Goal: Use online tool/utility: Utilize a website feature to perform a specific function

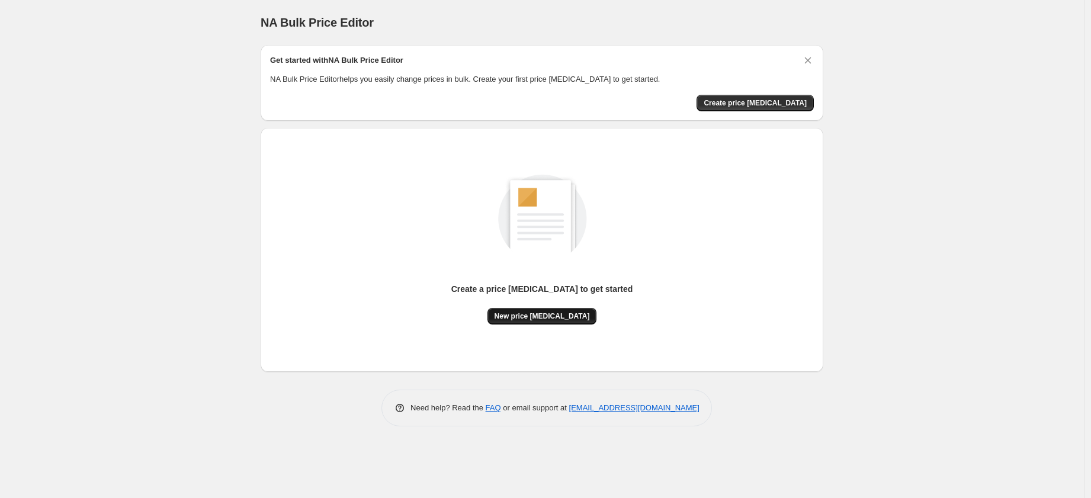
click at [549, 321] on button "New price [MEDICAL_DATA]" at bounding box center [542, 316] width 110 height 17
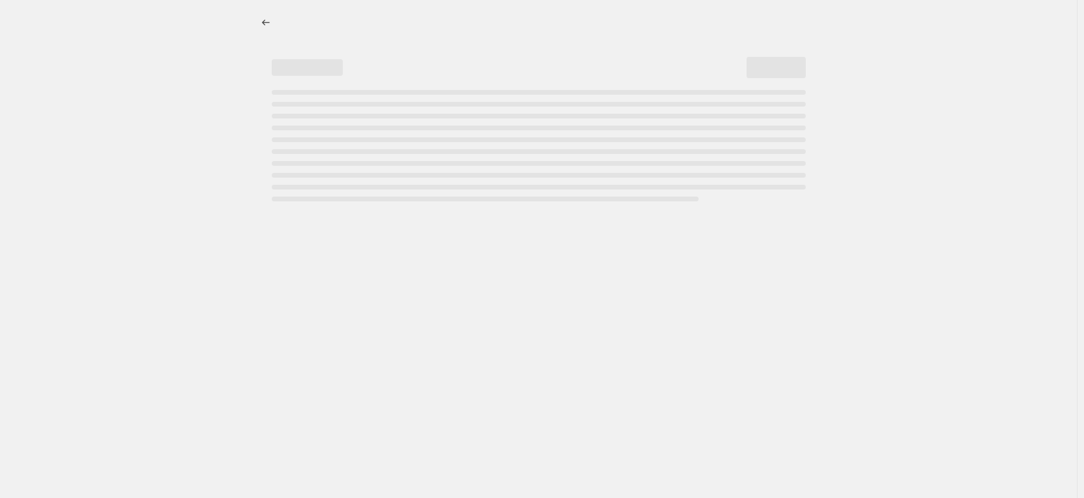
select select "percentage"
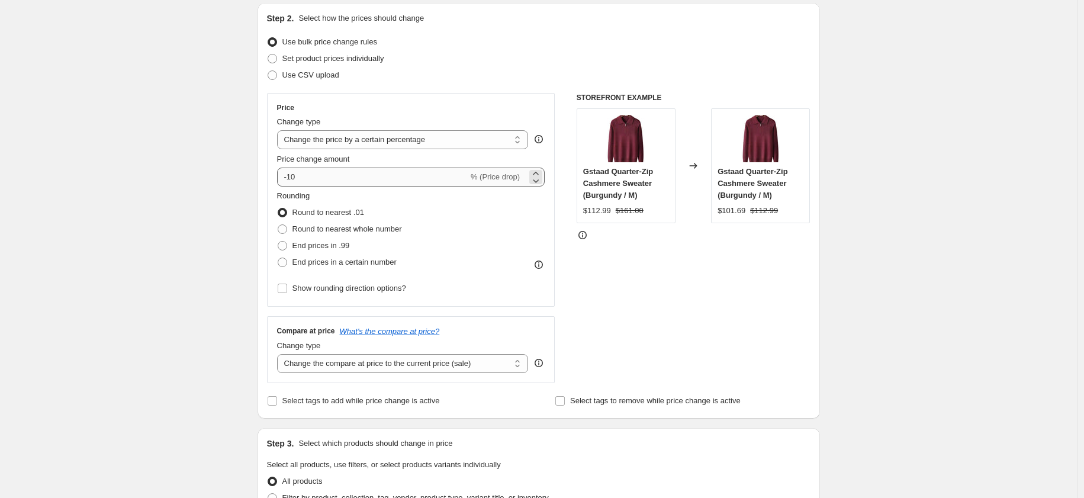
scroll to position [124, 0]
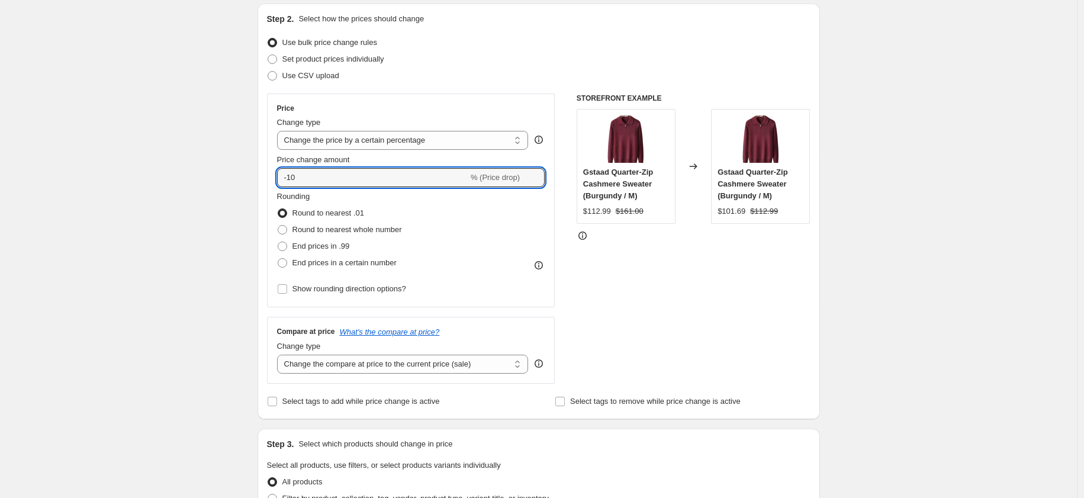
drag, startPoint x: 355, startPoint y: 176, endPoint x: 255, endPoint y: 170, distance: 100.3
click at [255, 170] on div "Step 1. Optionally give your price change job a title (eg "March 30% off sale o…" at bounding box center [534, 456] width 572 height 1091
type input "0"
click at [332, 246] on span "End prices in .99" at bounding box center [320, 246] width 57 height 9
click at [278, 242] on input "End prices in .99" at bounding box center [278, 242] width 1 height 1
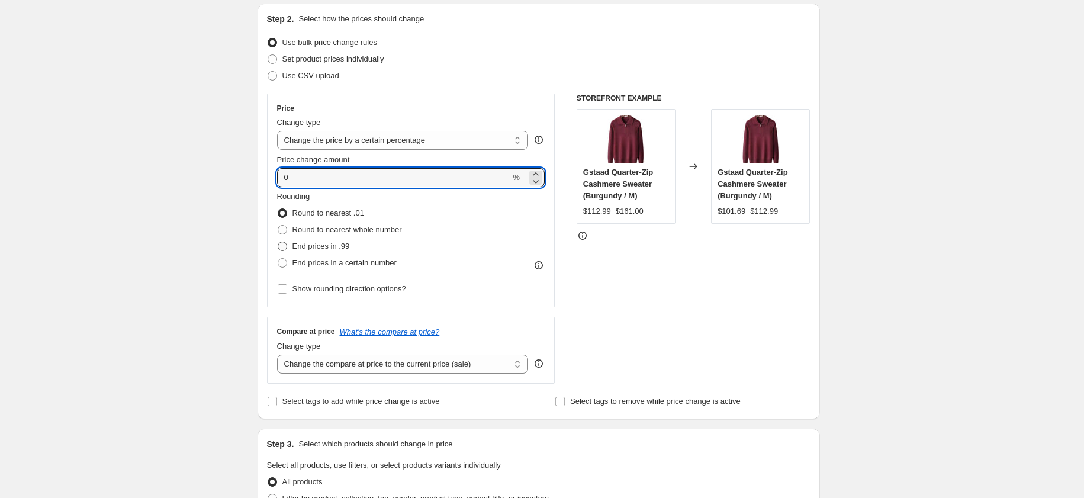
radio input "true"
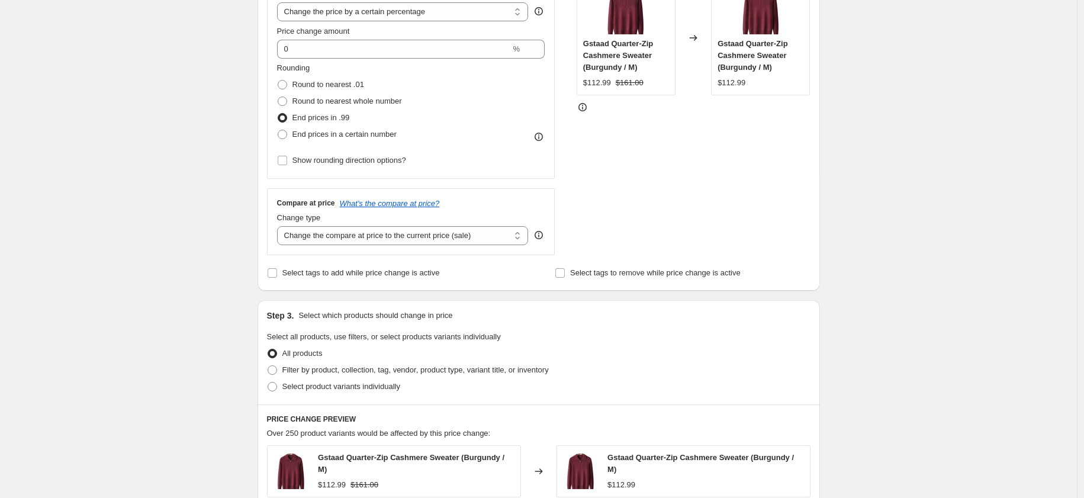
scroll to position [366, 0]
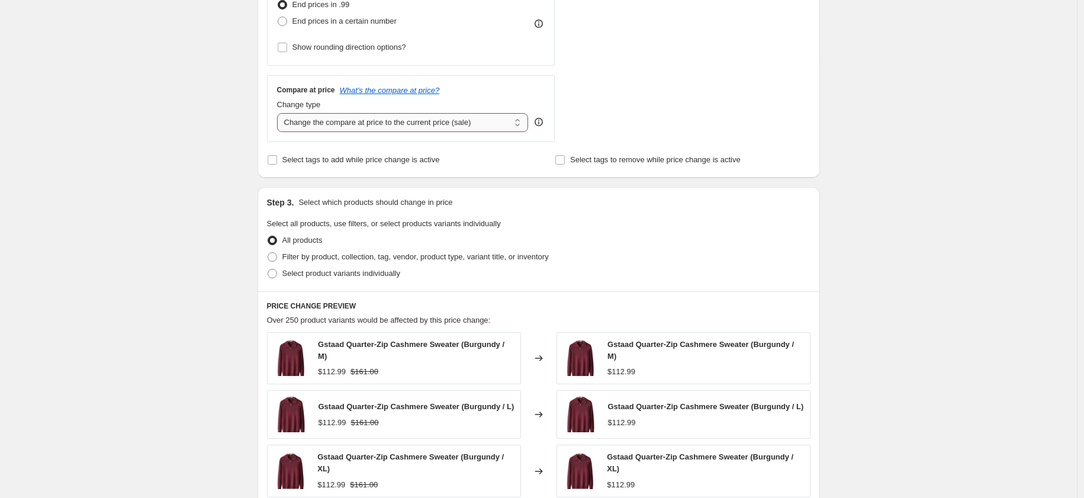
click at [387, 121] on select "Change the compare at price to the current price (sale) Change the compare at p…" at bounding box center [403, 122] width 252 height 19
select select "pp"
click at [280, 113] on select "Change the compare at price to the current price (sale) Change the compare at p…" at bounding box center [403, 122] width 252 height 19
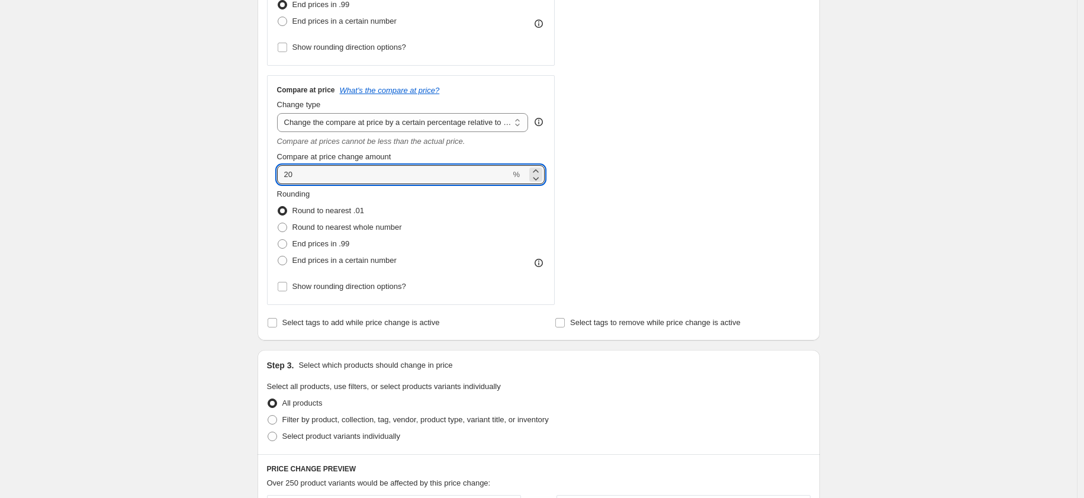
drag, startPoint x: 305, startPoint y: 172, endPoint x: 265, endPoint y: 169, distance: 40.4
click at [265, 169] on div "Step 2. Select how the prices should change Use bulk price change rules Set pro…" at bounding box center [539, 51] width 562 height 578
type input "100"
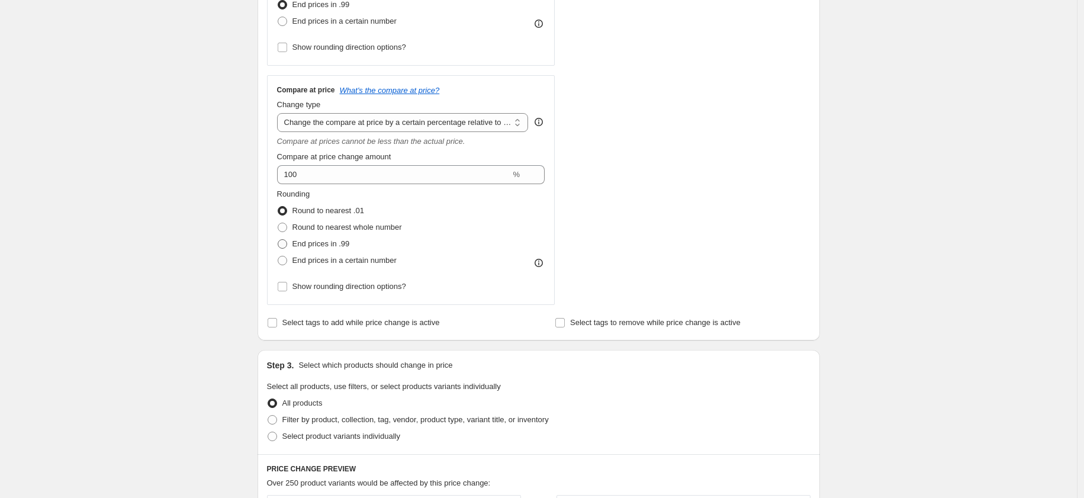
click at [321, 241] on span "End prices in .99" at bounding box center [320, 243] width 57 height 9
click at [278, 240] on input "End prices in .99" at bounding box center [278, 239] width 1 height 1
radio input "true"
click at [344, 223] on span "Round to nearest whole number" at bounding box center [347, 227] width 110 height 9
click at [278, 223] on input "Round to nearest whole number" at bounding box center [278, 223] width 1 height 1
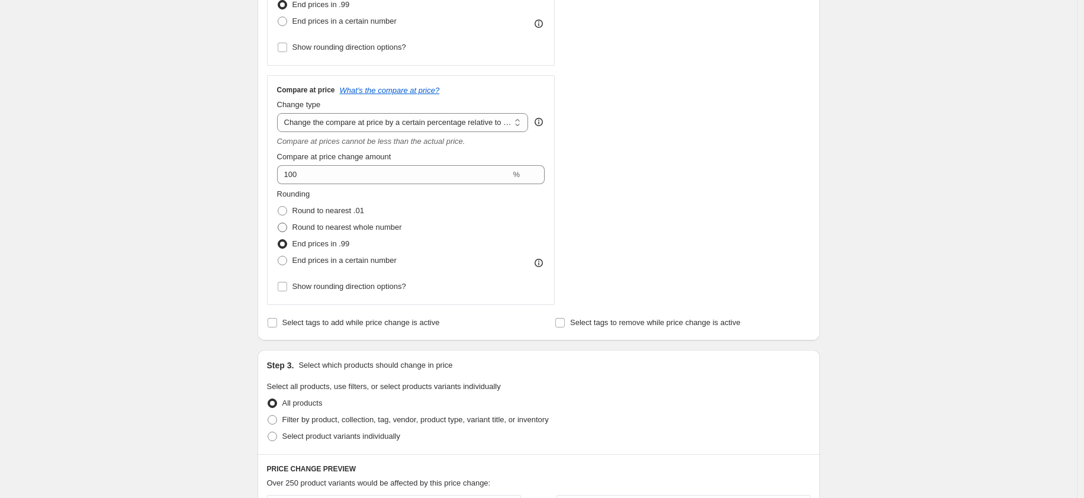
radio input "true"
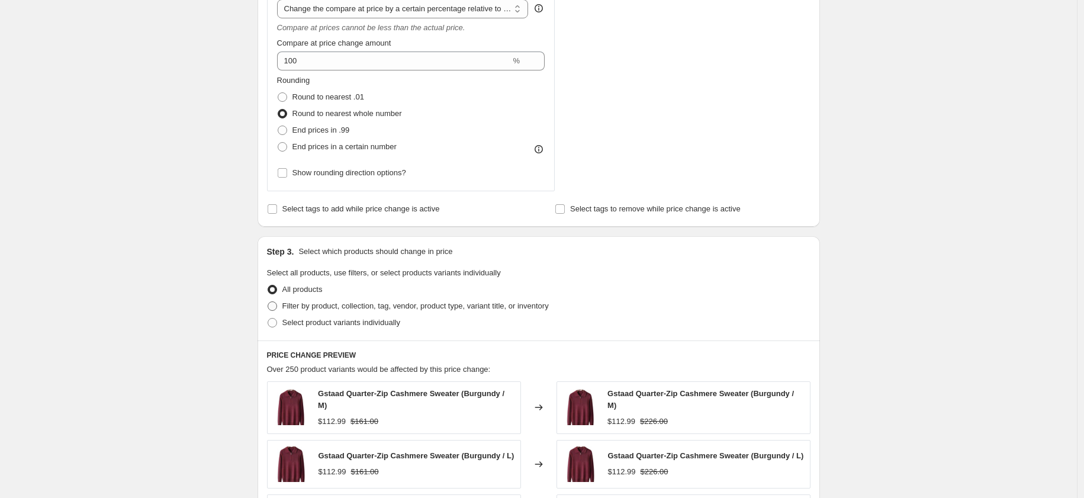
click at [318, 303] on span "Filter by product, collection, tag, vendor, product type, variant title, or inv…" at bounding box center [415, 305] width 266 height 9
click at [268, 302] on input "Filter by product, collection, tag, vendor, product type, variant title, or inv…" at bounding box center [268, 301] width 1 height 1
radio input "true"
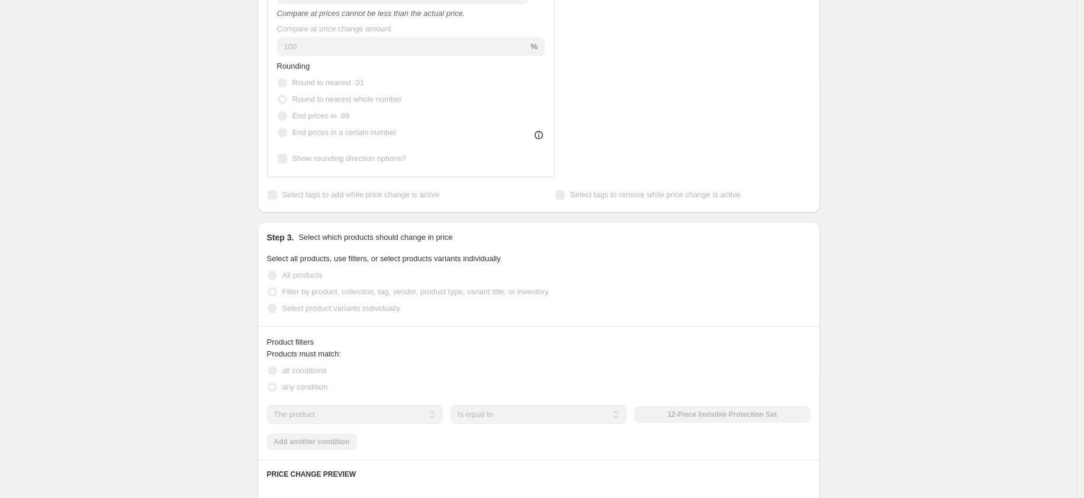
scroll to position [504, 0]
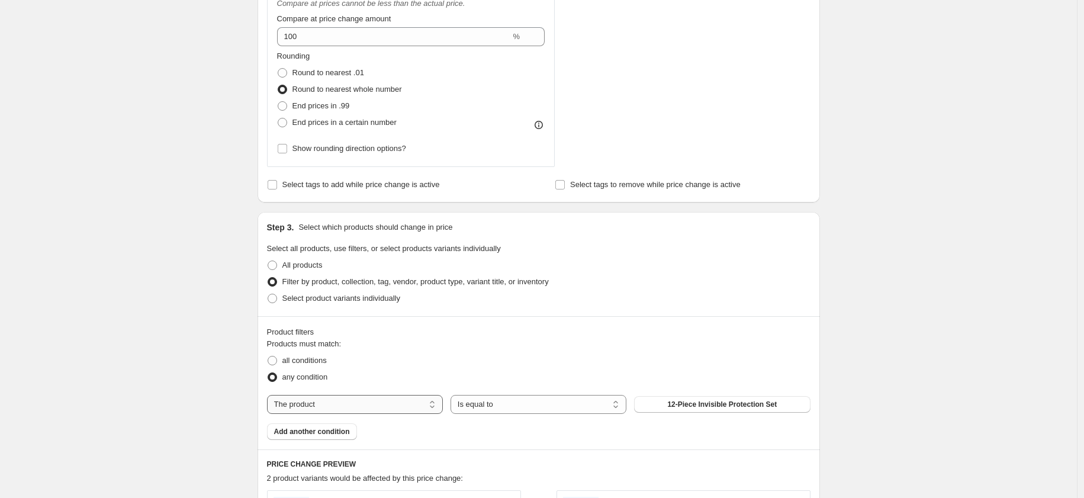
click at [377, 398] on select "The product The product's collection The product's tag The product's vendor The…" at bounding box center [355, 404] width 176 height 19
select select "collection"
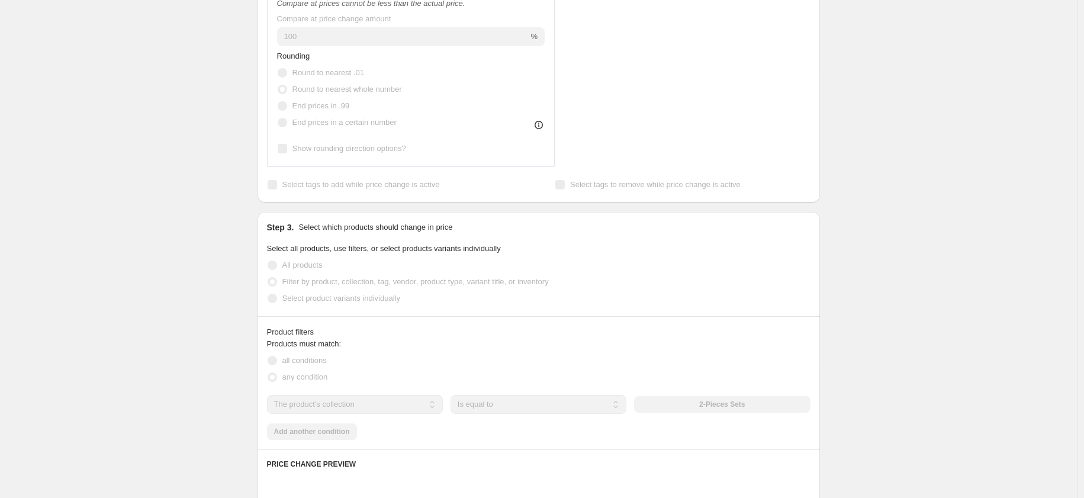
click at [526, 403] on select "Is equal to Is not equal to" at bounding box center [539, 404] width 176 height 19
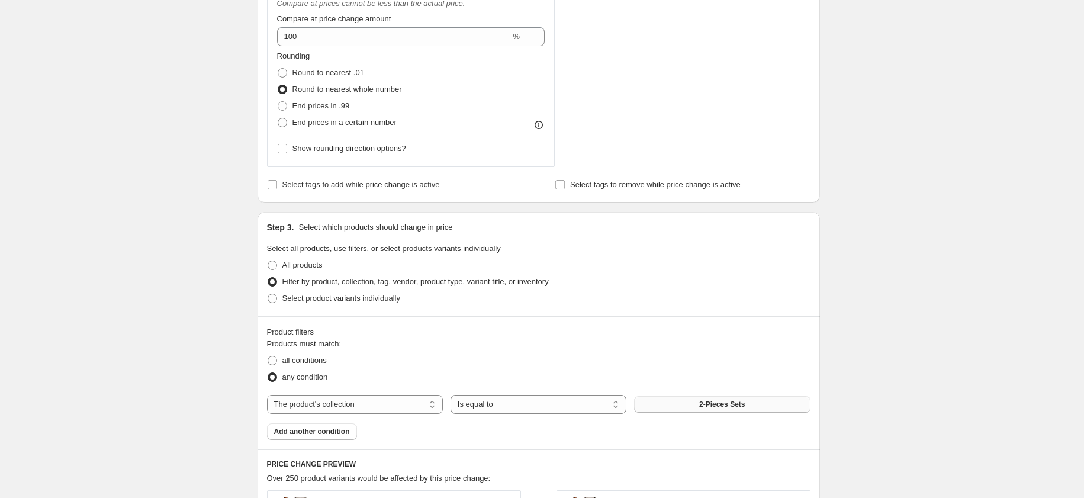
click at [703, 398] on button "2-Pieces Sets" at bounding box center [722, 404] width 176 height 17
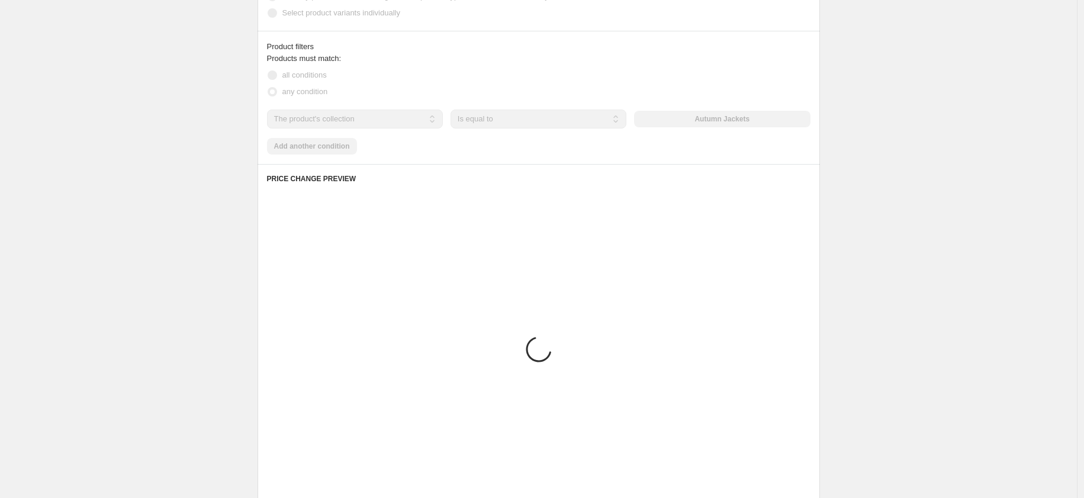
scroll to position [921, 0]
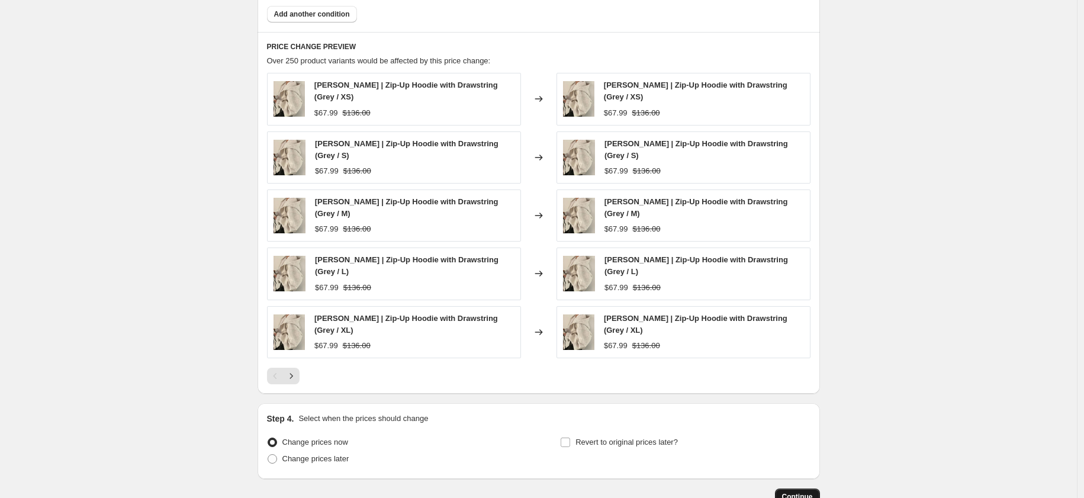
click at [806, 492] on span "Continue" at bounding box center [797, 496] width 31 height 9
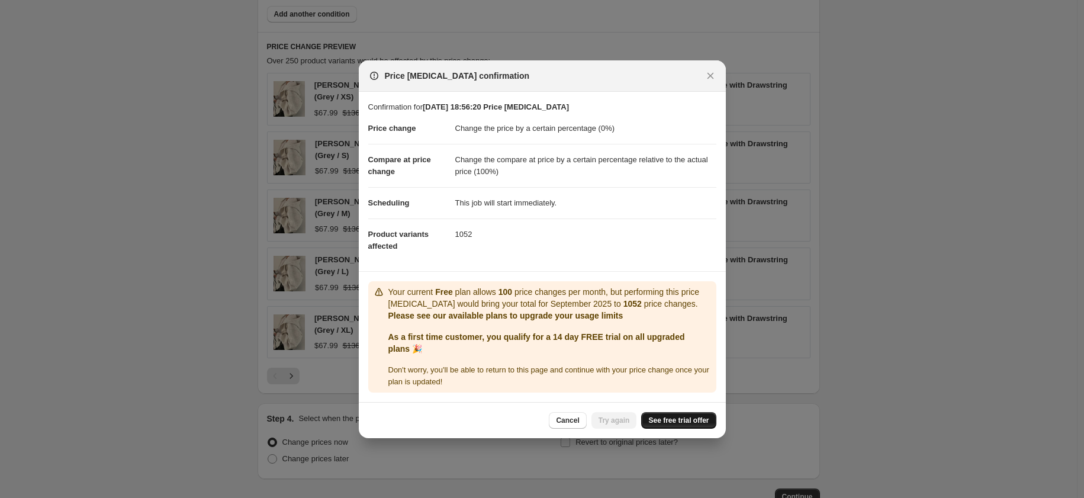
click at [677, 417] on span "See free trial offer" at bounding box center [678, 420] width 60 height 9
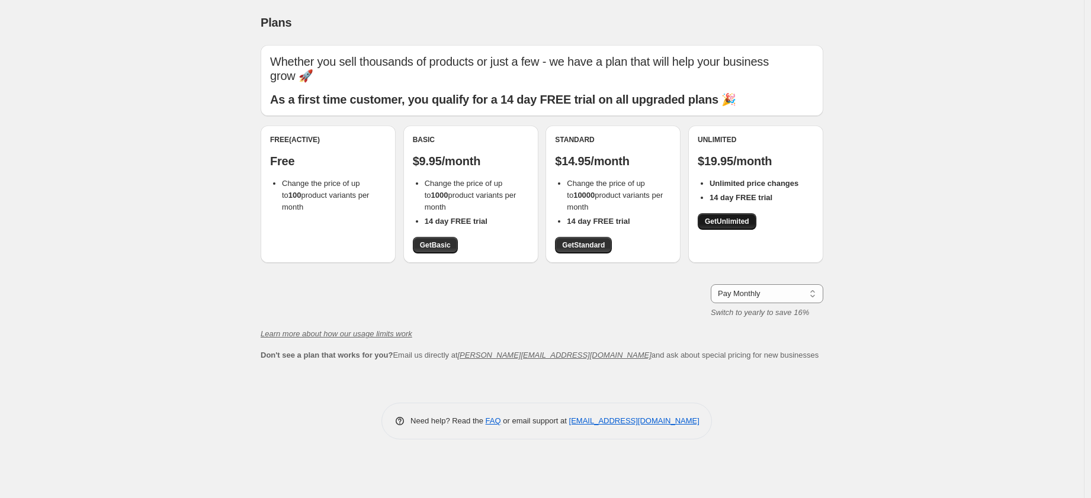
click at [706, 217] on span "Get Unlimited" at bounding box center [727, 221] width 44 height 9
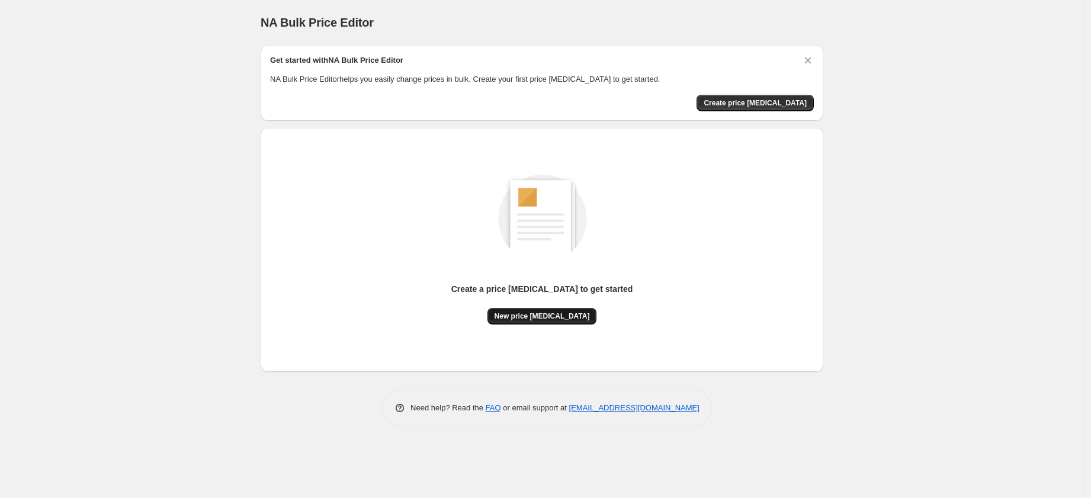
click at [559, 313] on span "New price [MEDICAL_DATA]" at bounding box center [541, 315] width 95 height 9
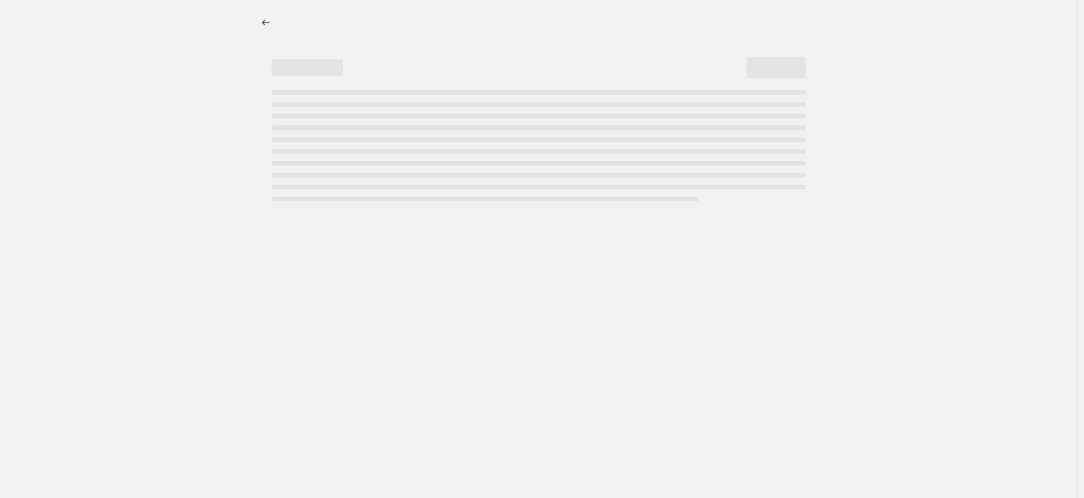
select select "percentage"
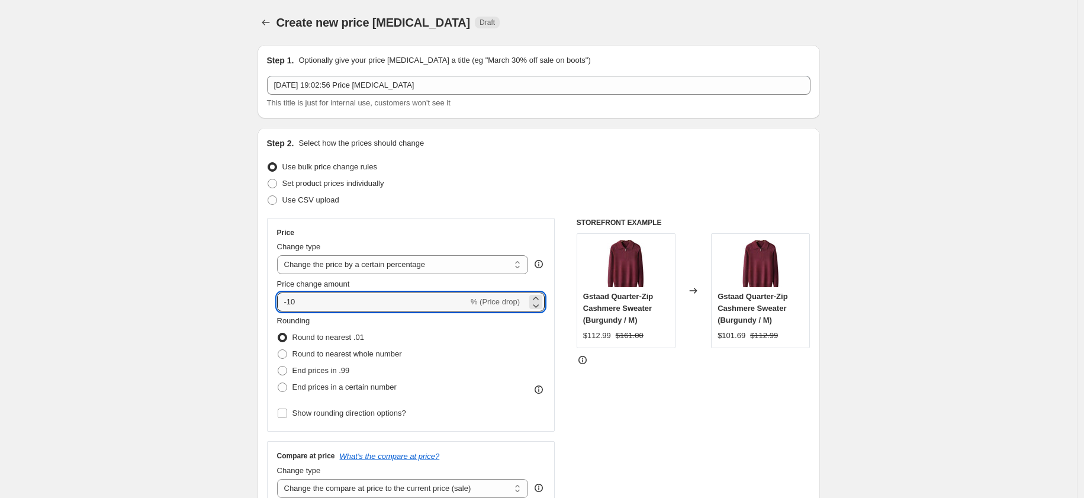
drag, startPoint x: 323, startPoint y: 299, endPoint x: 258, endPoint y: 294, distance: 65.3
type input "0"
click at [322, 374] on span "End prices in .99" at bounding box center [320, 370] width 57 height 9
click at [278, 366] on input "End prices in .99" at bounding box center [278, 366] width 1 height 1
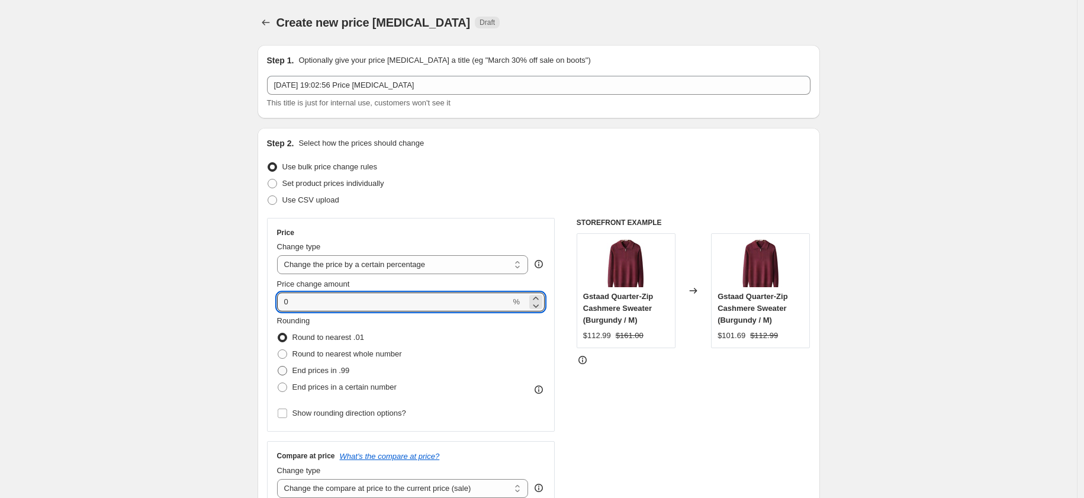
radio input "true"
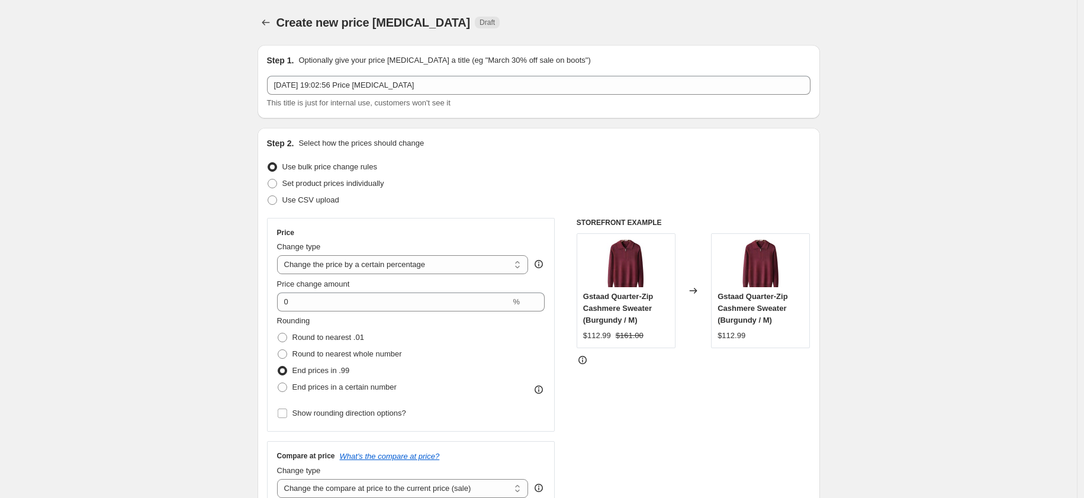
scroll to position [254, 0]
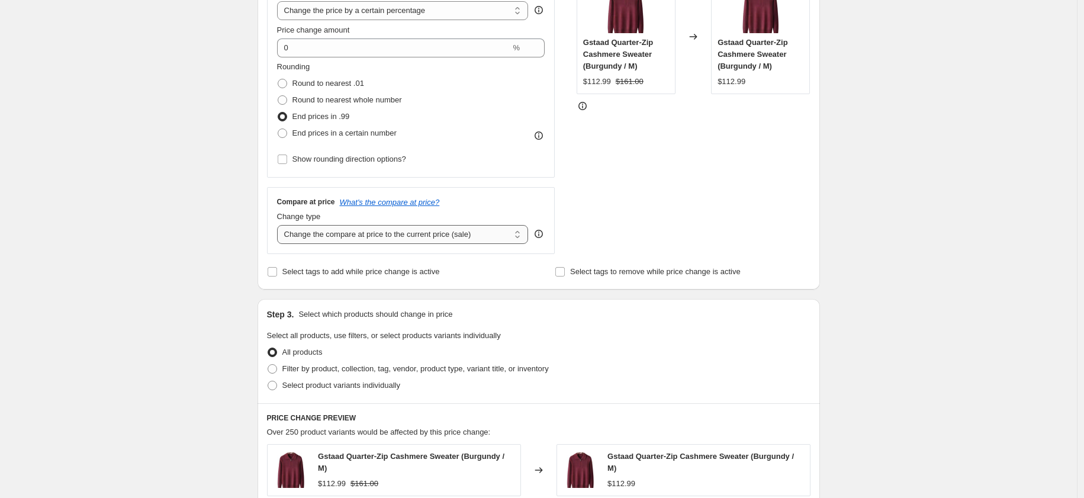
click at [397, 232] on select "Change the compare at price to the current price (sale) Change the compare at p…" at bounding box center [403, 234] width 252 height 19
select select "pp"
click at [280, 225] on select "Change the compare at price to the current price (sale) Change the compare at p…" at bounding box center [403, 234] width 252 height 19
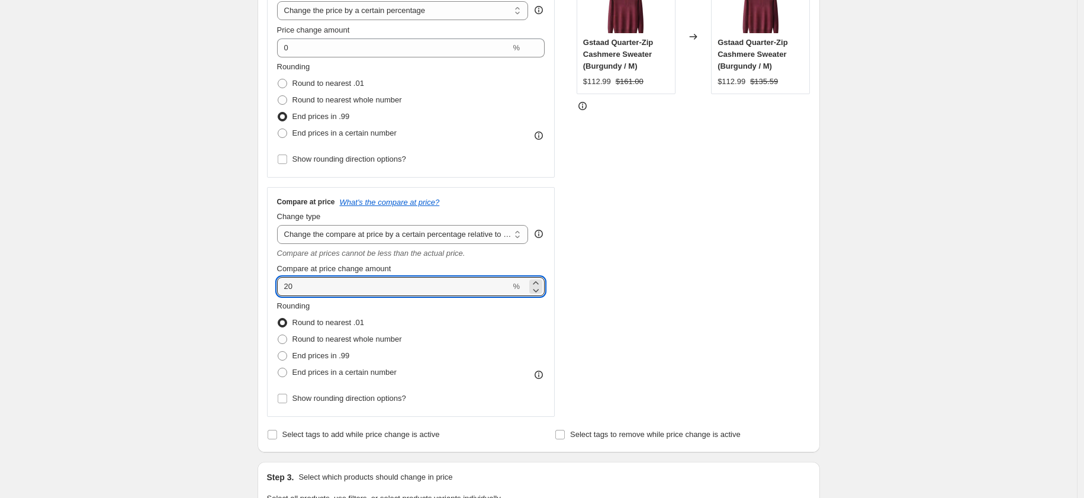
drag, startPoint x: 303, startPoint y: 284, endPoint x: 273, endPoint y: 281, distance: 30.3
click at [273, 281] on div "Compare at price What's the compare at price? Change type Change the compare at…" at bounding box center [411, 302] width 288 height 230
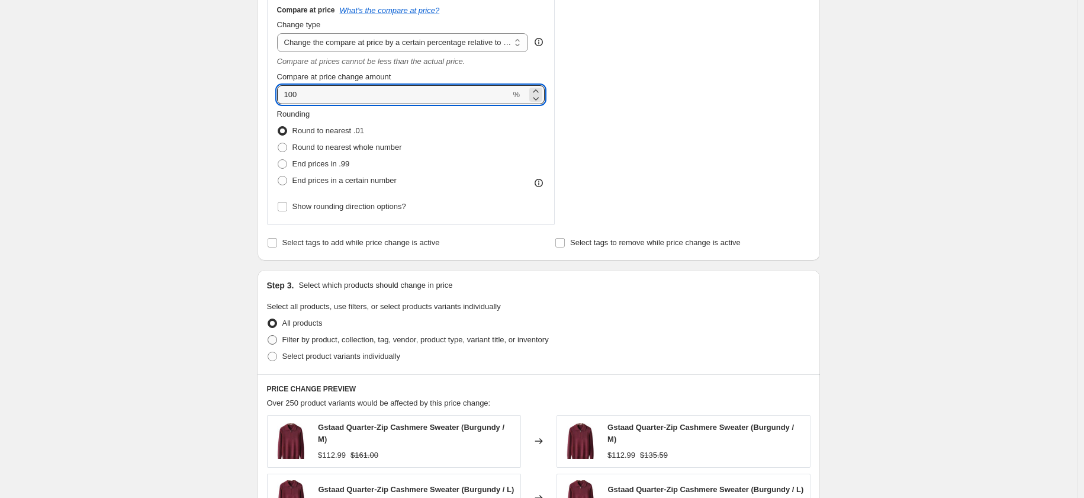
scroll to position [497, 0]
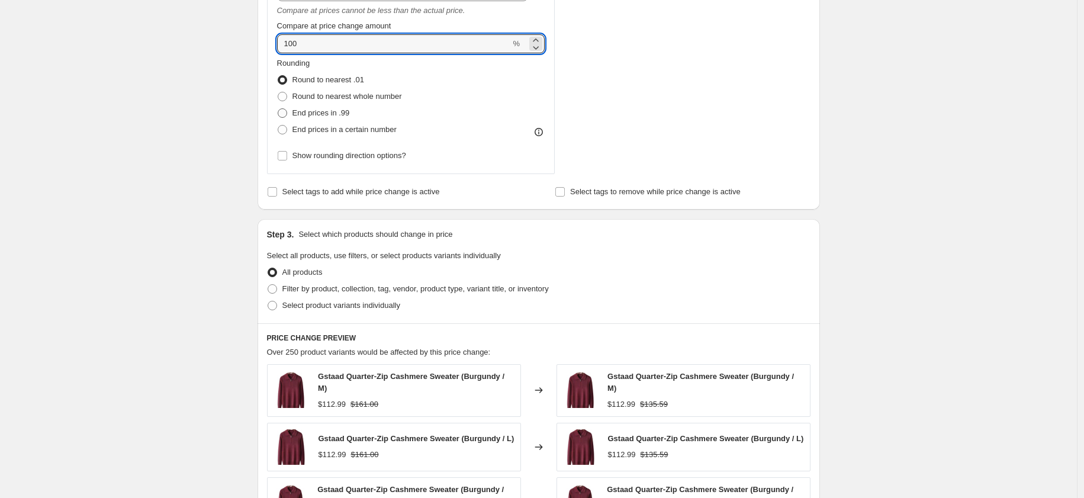
type input "100"
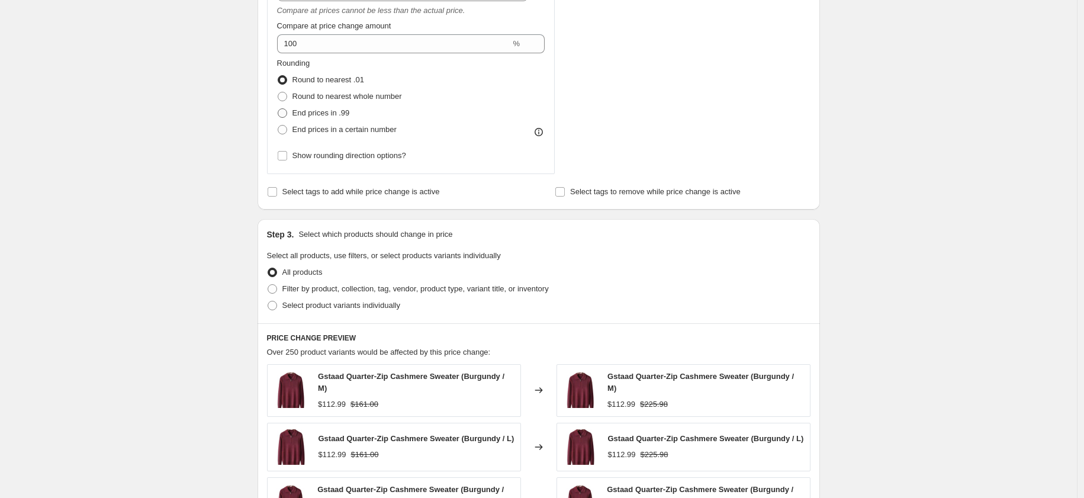
click at [320, 111] on span "End prices in .99" at bounding box center [320, 112] width 57 height 9
click at [278, 109] on input "End prices in .99" at bounding box center [278, 108] width 1 height 1
radio input "true"
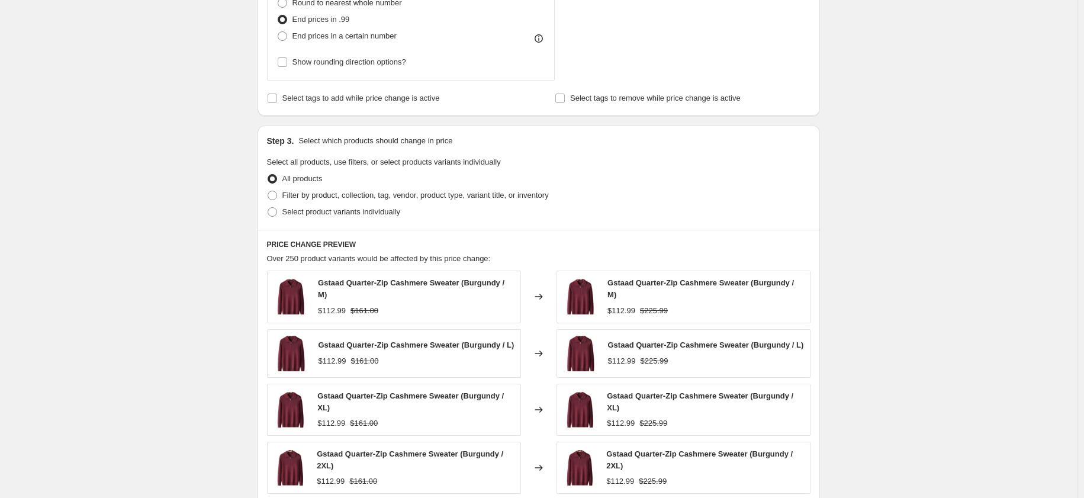
scroll to position [607, 0]
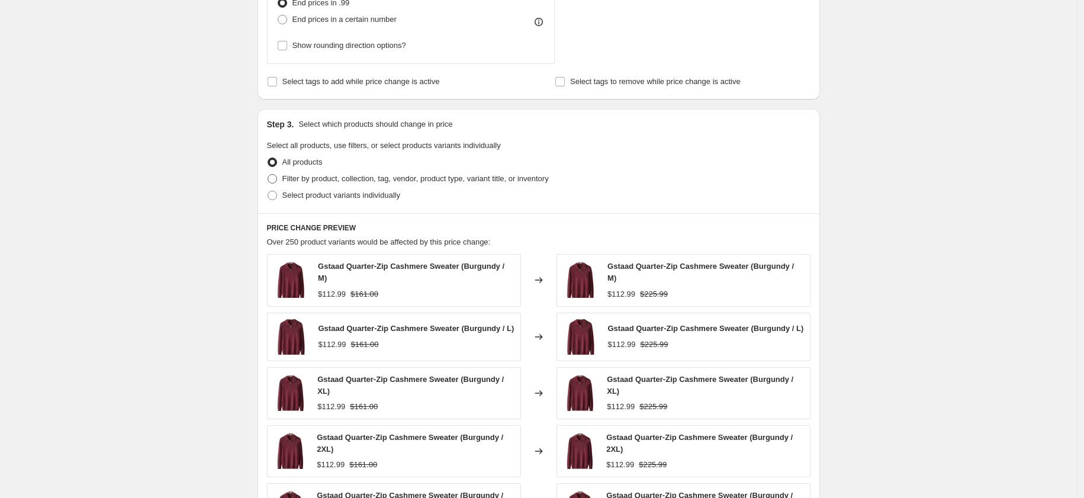
click at [306, 182] on span "Filter by product, collection, tag, vendor, product type, variant title, or inv…" at bounding box center [415, 178] width 266 height 9
click at [268, 175] on input "Filter by product, collection, tag, vendor, product type, variant title, or inv…" at bounding box center [268, 174] width 1 height 1
radio input "true"
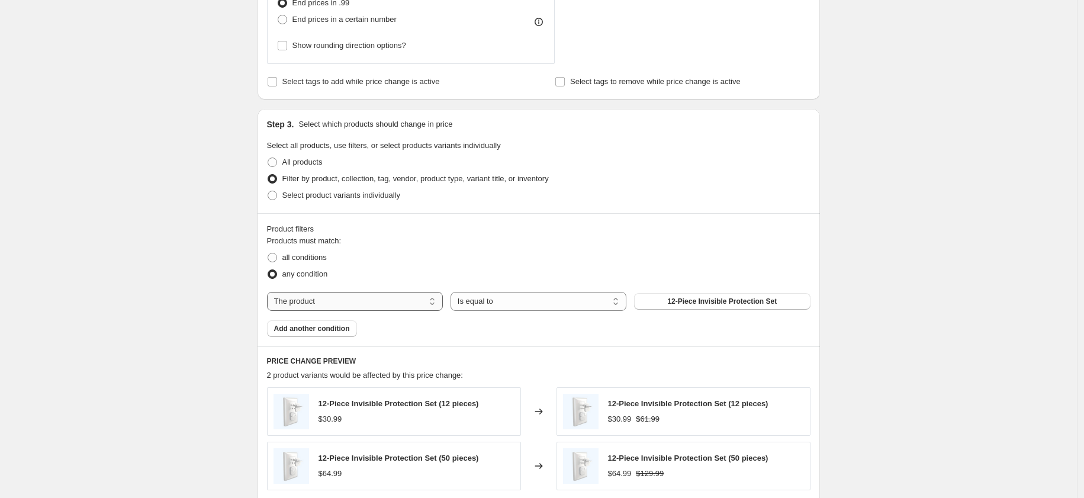
click at [387, 304] on select "The product The product's collection The product's tag The product's vendor The…" at bounding box center [355, 301] width 176 height 19
select select "collection"
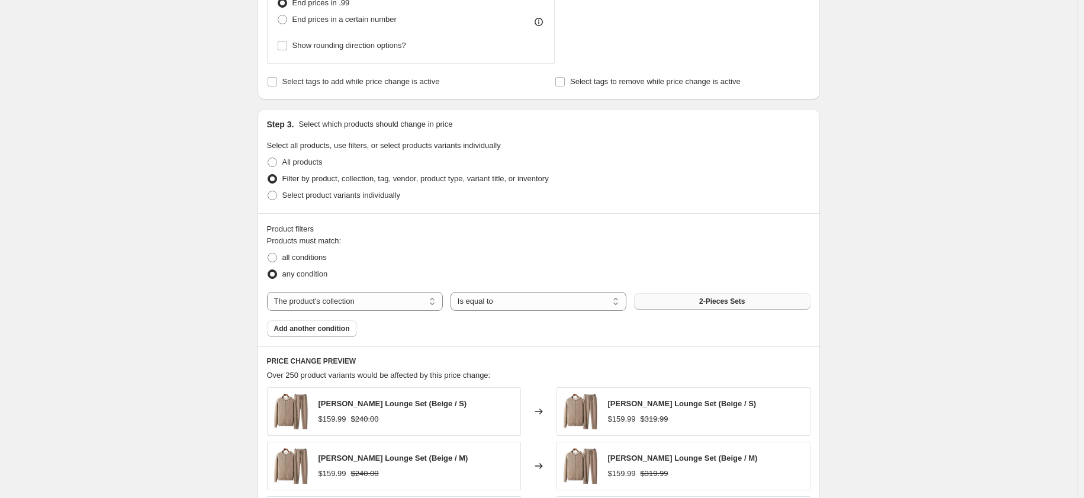
click at [736, 302] on span "2-Pieces Sets" at bounding box center [722, 301] width 46 height 9
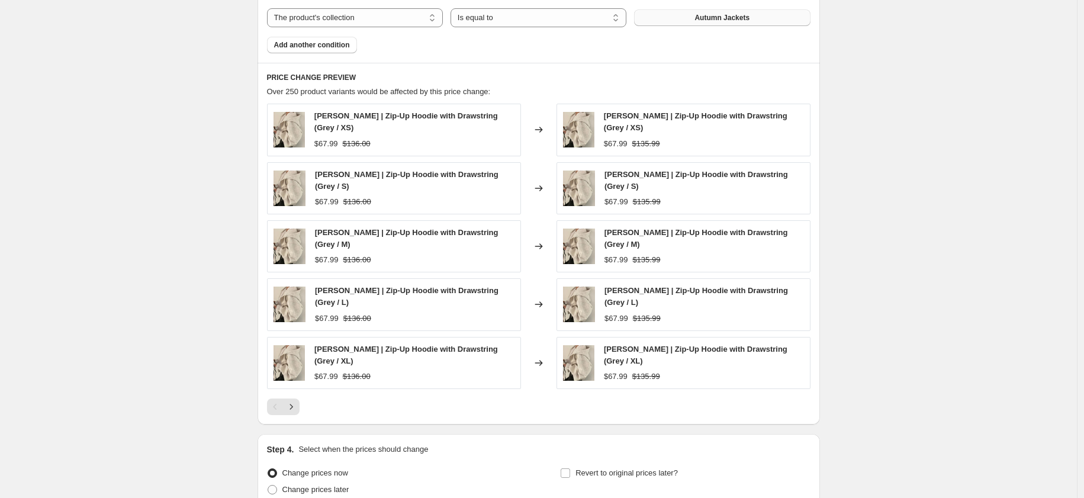
scroll to position [982, 0]
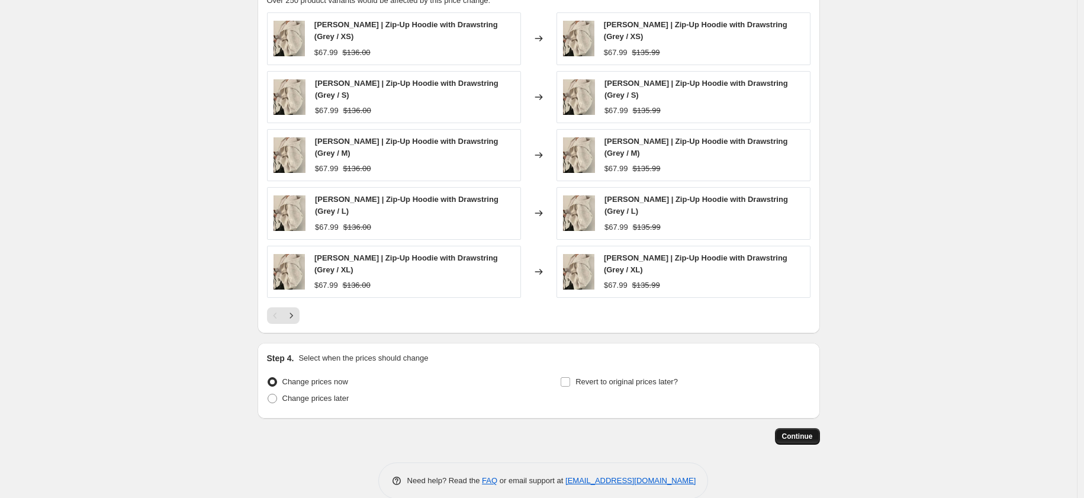
click at [798, 432] on span "Continue" at bounding box center [797, 436] width 31 height 9
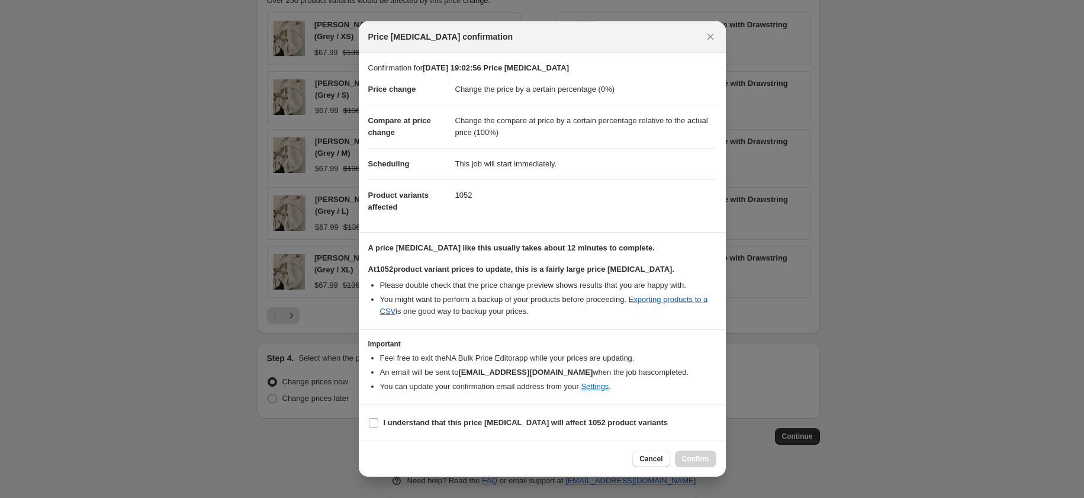
click at [398, 436] on section "I understand that this price [MEDICAL_DATA] will affect 1052 product variants" at bounding box center [542, 423] width 367 height 36
click at [397, 429] on label "I understand that this price [MEDICAL_DATA] will affect 1052 product variants" at bounding box center [518, 422] width 300 height 17
click at [378, 427] on input "I understand that this price [MEDICAL_DATA] will affect 1052 product variants" at bounding box center [373, 422] width 9 height 9
checkbox input "true"
click at [706, 455] on span "Confirm" at bounding box center [695, 458] width 27 height 9
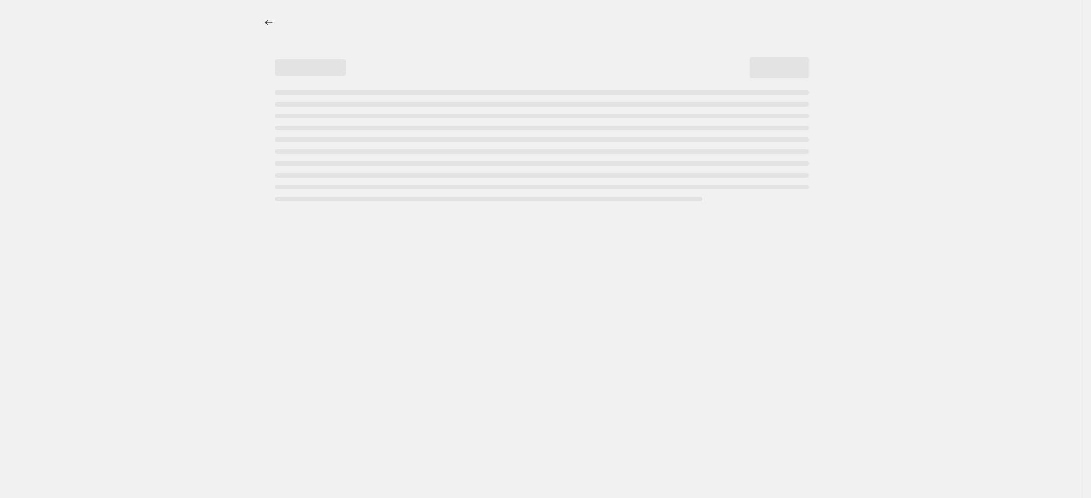
select select "percentage"
select select "pp"
select select "collection"
